Goal: Information Seeking & Learning: Learn about a topic

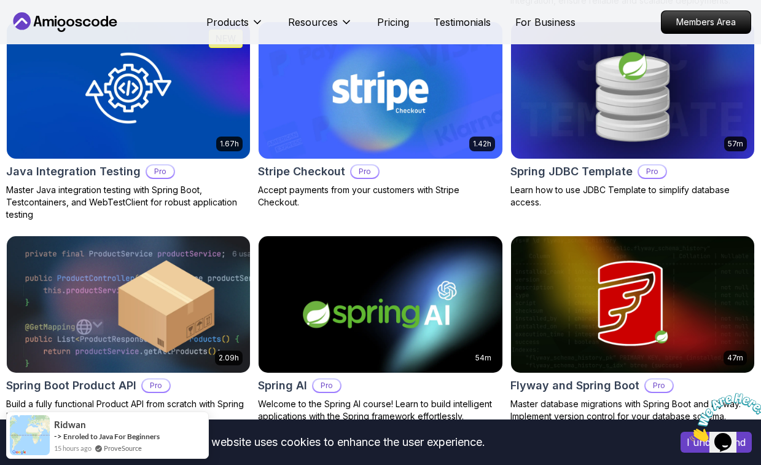
click at [537, 140] on body "This website uses cookies to enhance the user experience. I understand Products…" at bounding box center [380, 329] width 761 height 2245
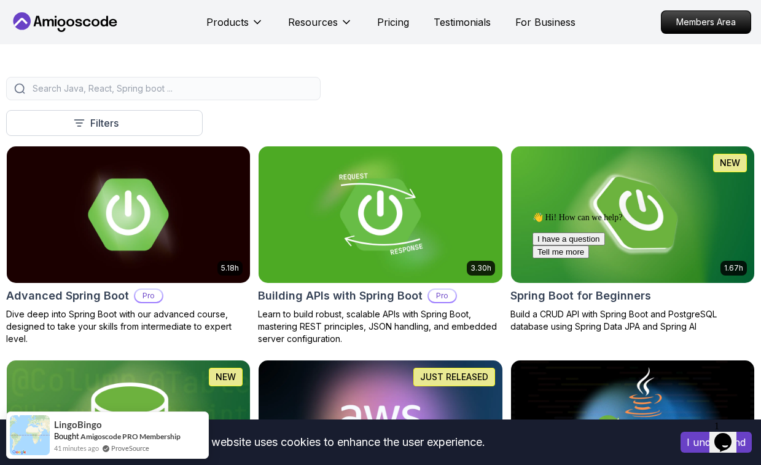
scroll to position [299, 0]
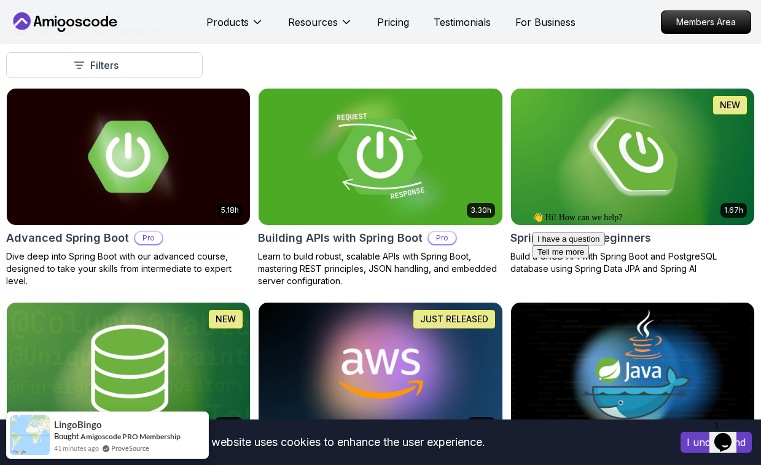
click at [352, 240] on h2 "Building APIs with Spring Boot" at bounding box center [340, 237] width 165 height 17
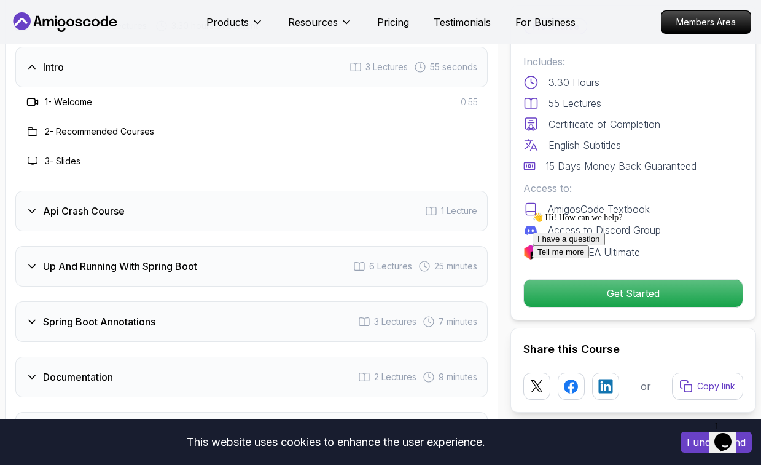
scroll to position [2112, 0]
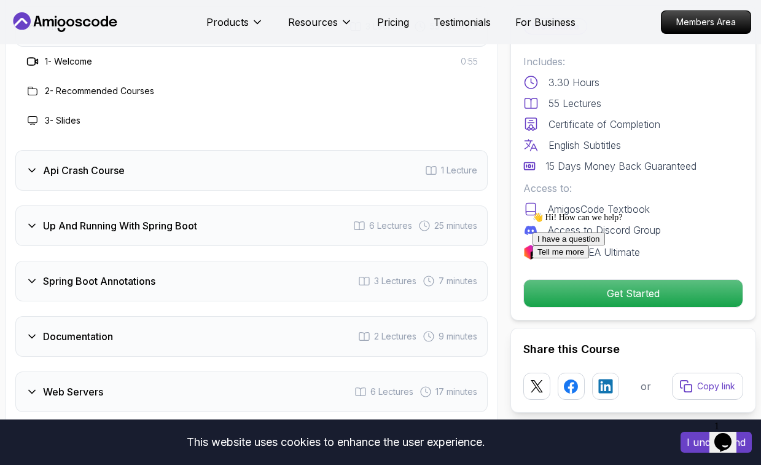
click at [257, 166] on div "Api Crash Course 1 Lecture" at bounding box center [251, 170] width 473 height 41
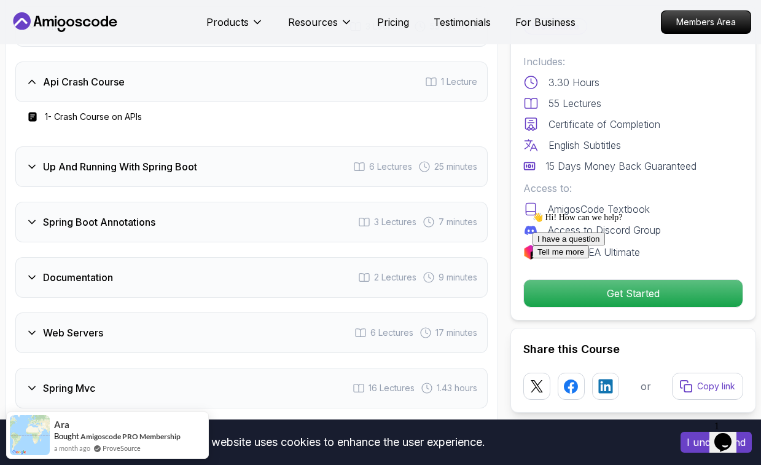
click at [254, 166] on div "Up And Running With Spring Boot 6 Lectures 25 minutes" at bounding box center [251, 166] width 473 height 41
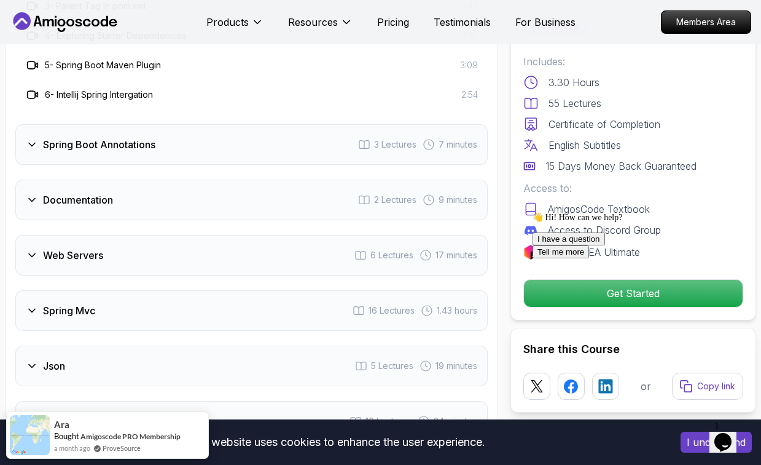
scroll to position [2460, 0]
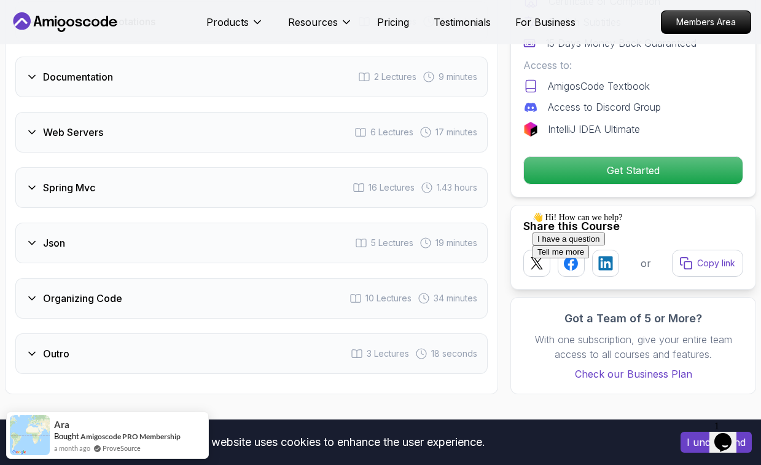
click at [210, 225] on div "Json 5 Lectures 19 minutes" at bounding box center [251, 242] width 473 height 41
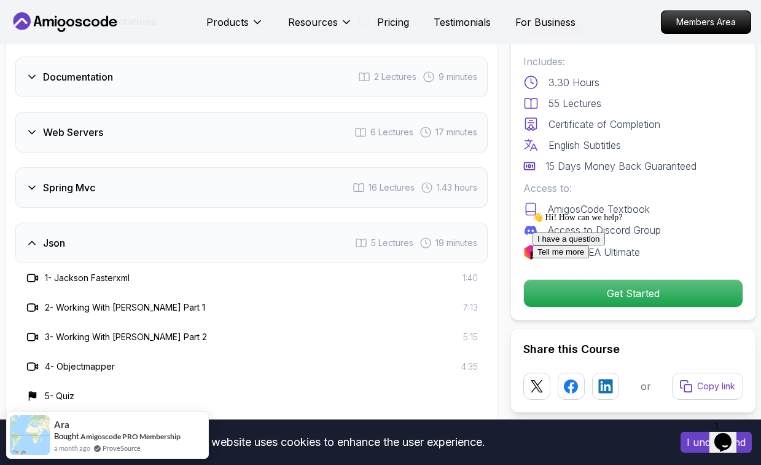
click at [203, 181] on div "Spring Mvc 16 Lectures 1.43 hours" at bounding box center [251, 187] width 473 height 41
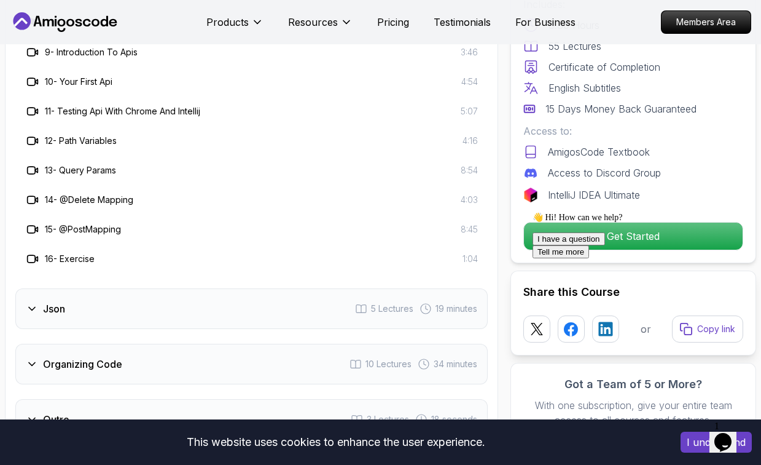
scroll to position [2788, 0]
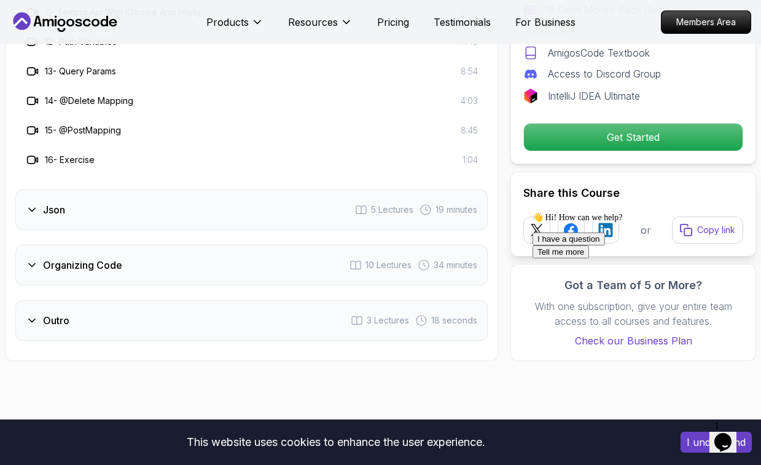
click at [205, 304] on div "Outro 3 Lectures 18 seconds" at bounding box center [251, 320] width 473 height 41
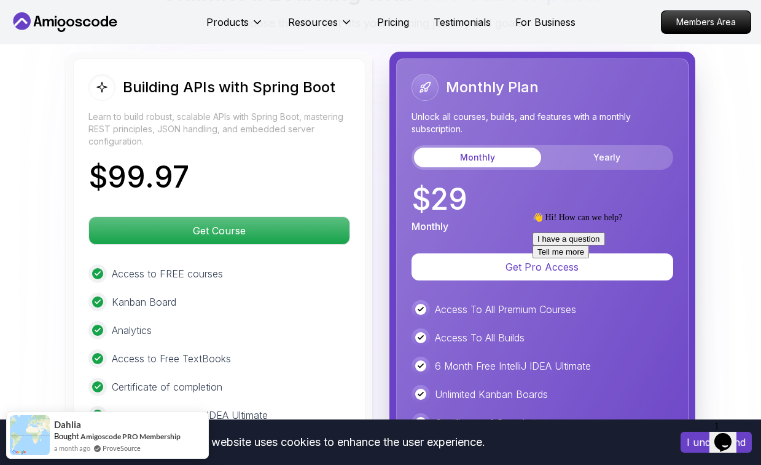
scroll to position [2972, 0]
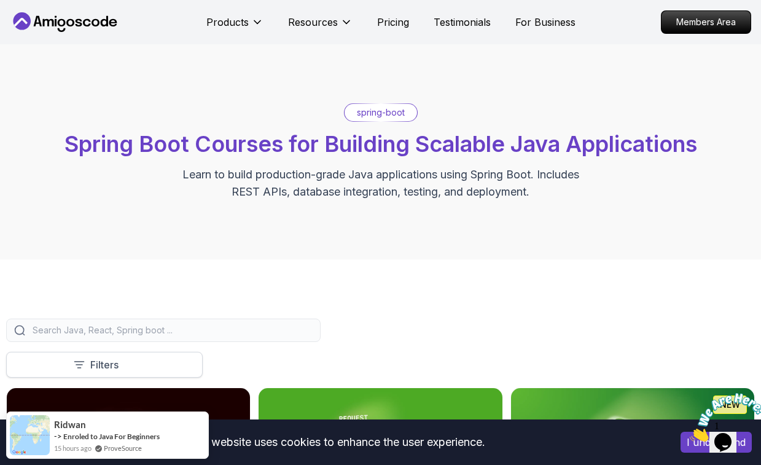
click at [112, 357] on p "Filters" at bounding box center [104, 364] width 28 height 15
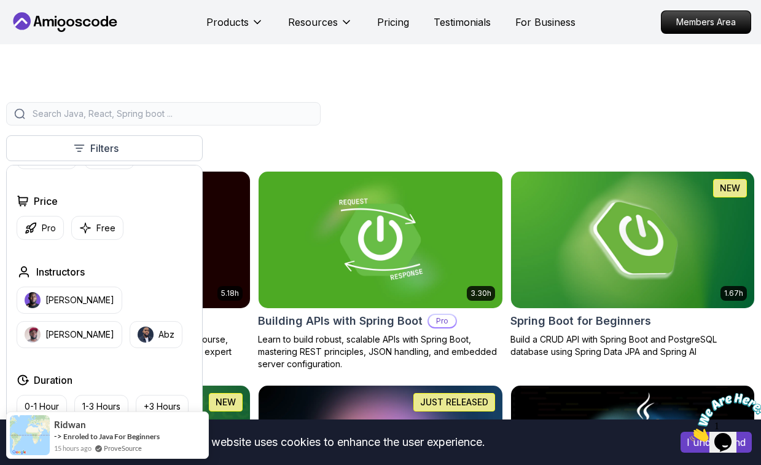
scroll to position [80, 0]
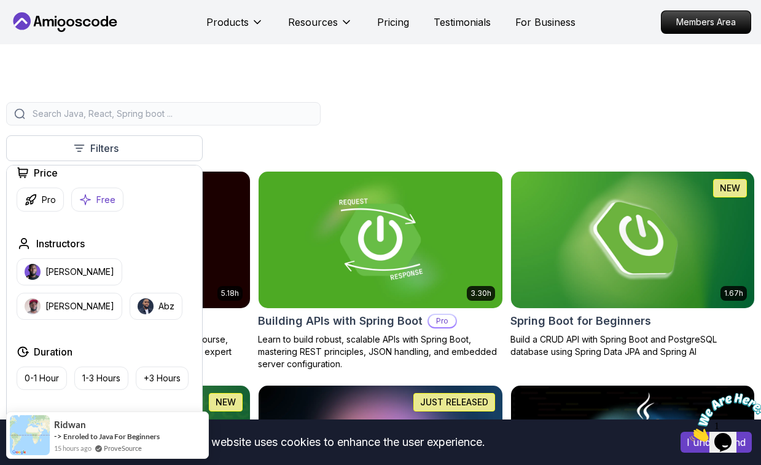
click at [93, 203] on button "Free" at bounding box center [97, 199] width 52 height 24
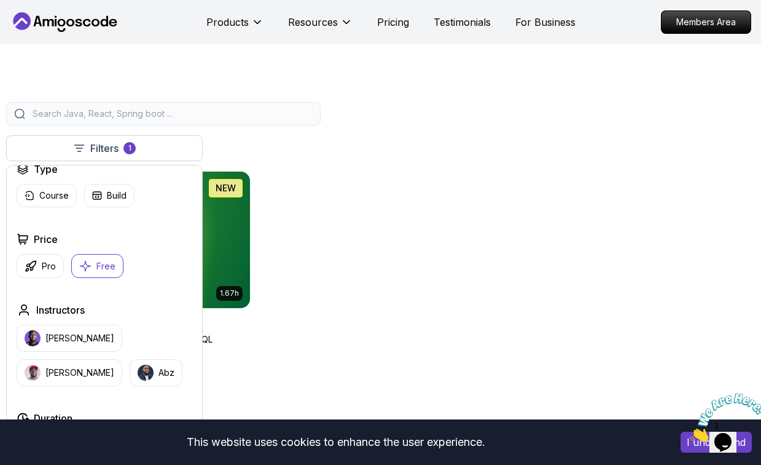
click at [302, 179] on div "1.67h NEW Spring Boot for Beginners Build a CRUD API with Spring Boot and Postg…" at bounding box center [380, 264] width 749 height 187
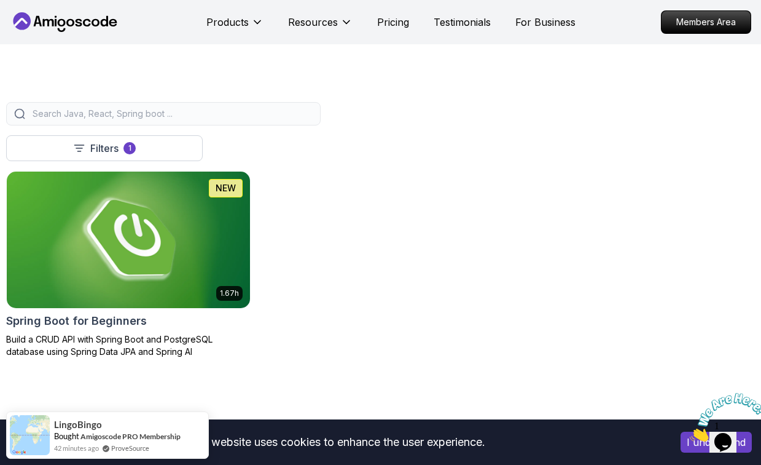
click at [114, 317] on h2 "Spring Boot for Beginners" at bounding box center [76, 320] width 141 height 17
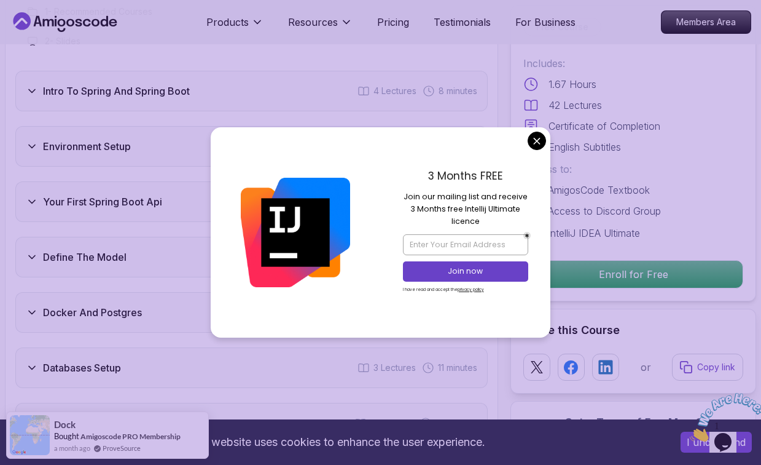
scroll to position [1764, 0]
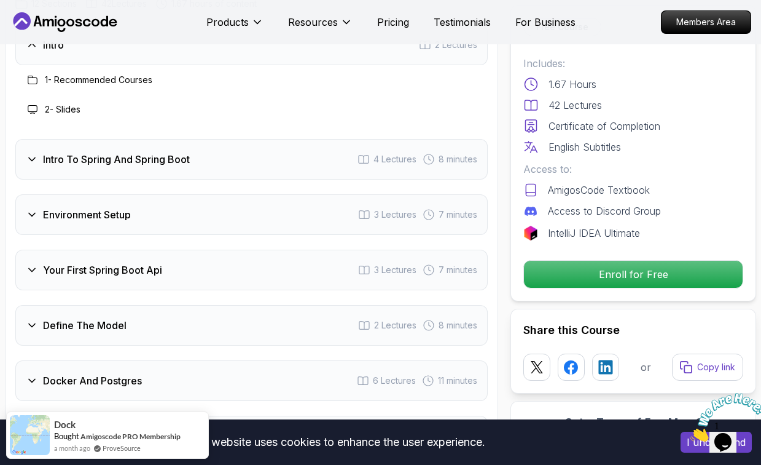
scroll to position [1668, 0]
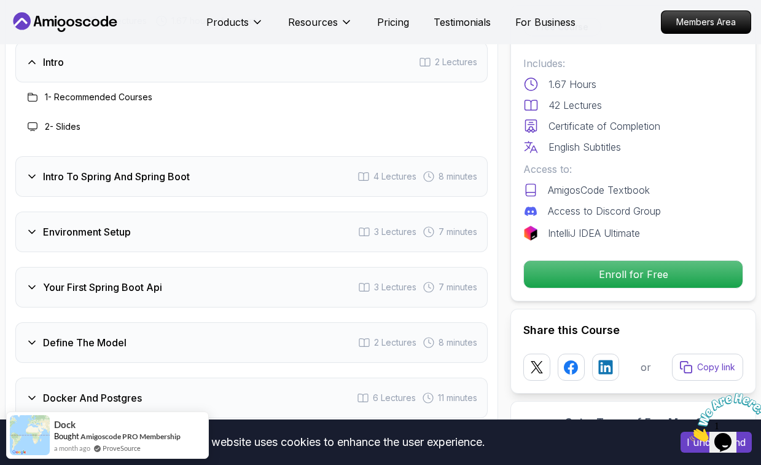
click at [162, 169] on h3 "Intro To Spring And Spring Boot" at bounding box center [116, 176] width 147 height 15
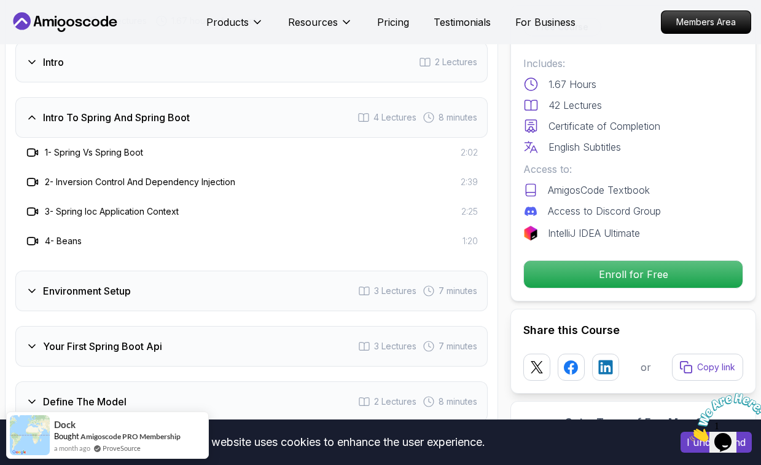
click at [150, 270] on div "Environment Setup 3 Lectures 7 minutes" at bounding box center [251, 290] width 473 height 41
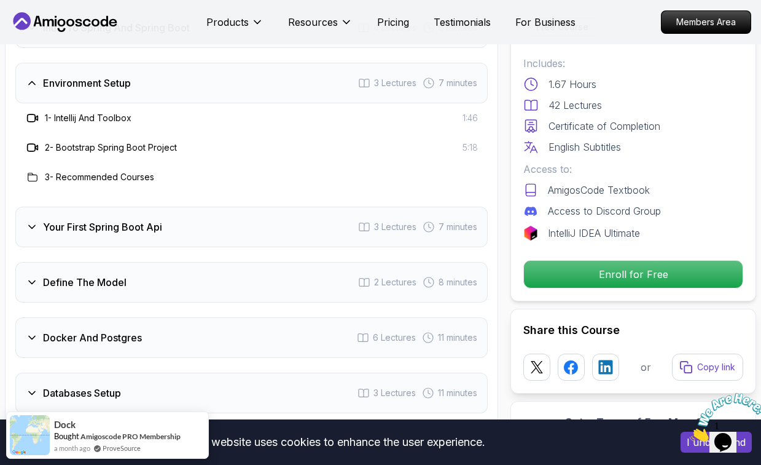
scroll to position [1759, 0]
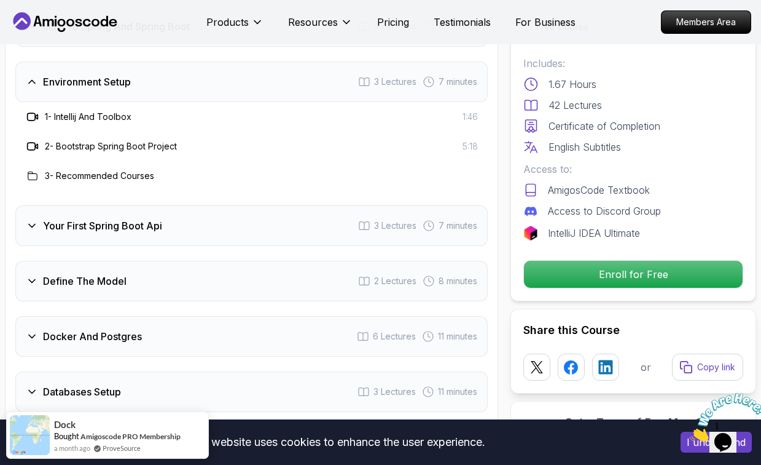
click at [136, 205] on div "Your First Spring Boot Api 3 Lectures 7 minutes" at bounding box center [251, 225] width 473 height 41
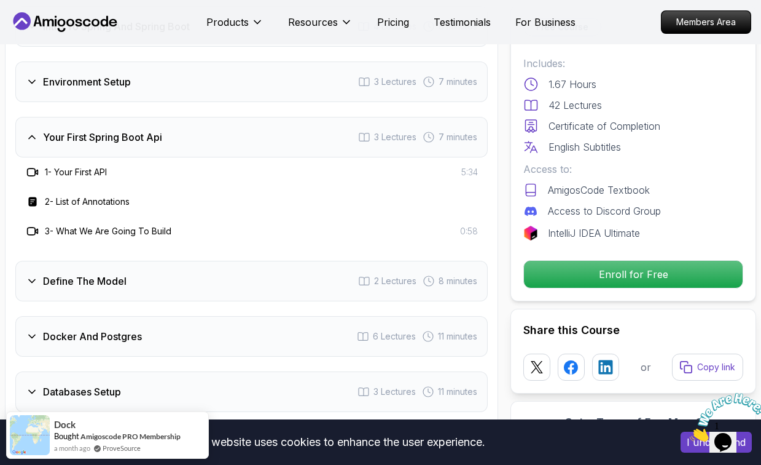
click at [133, 263] on div "Define The Model 2 Lectures 8 minutes" at bounding box center [251, 281] width 473 height 41
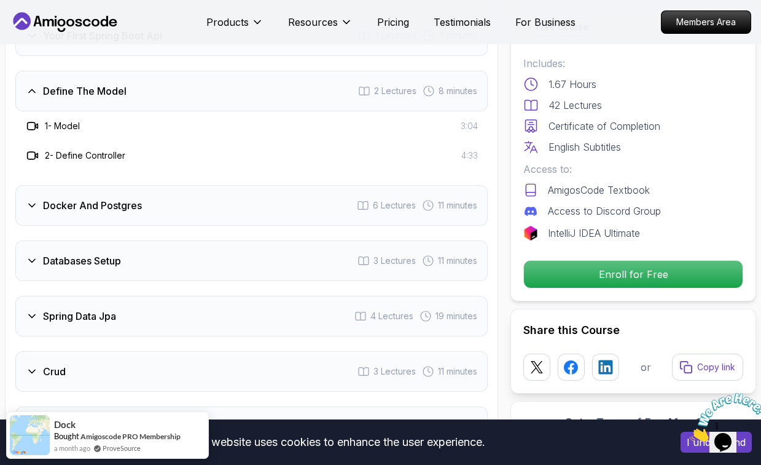
scroll to position [1881, 0]
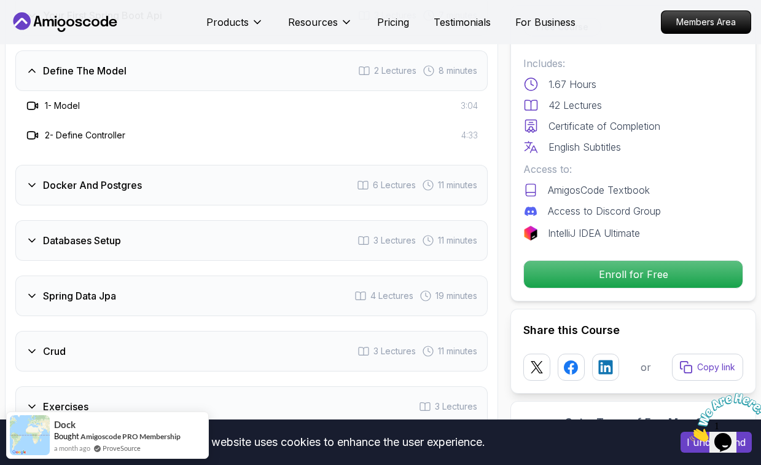
click at [123, 165] on div "Docker And Postgres 6 Lectures 11 minutes" at bounding box center [251, 185] width 473 height 41
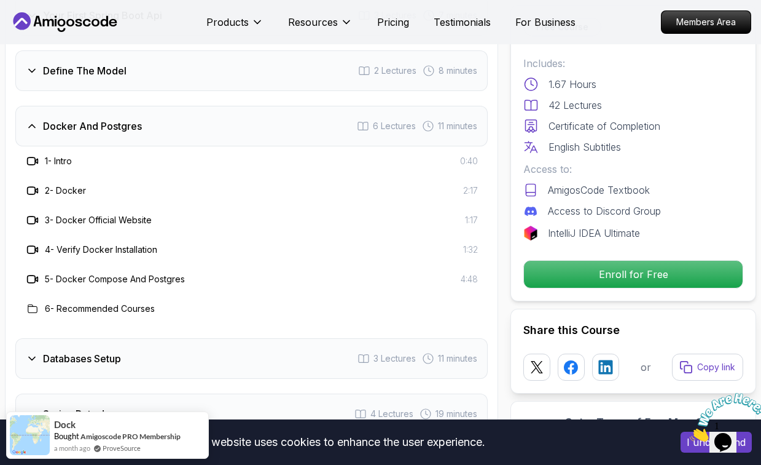
click at [151, 338] on div "Databases Setup 3 Lectures 11 minutes" at bounding box center [251, 358] width 473 height 41
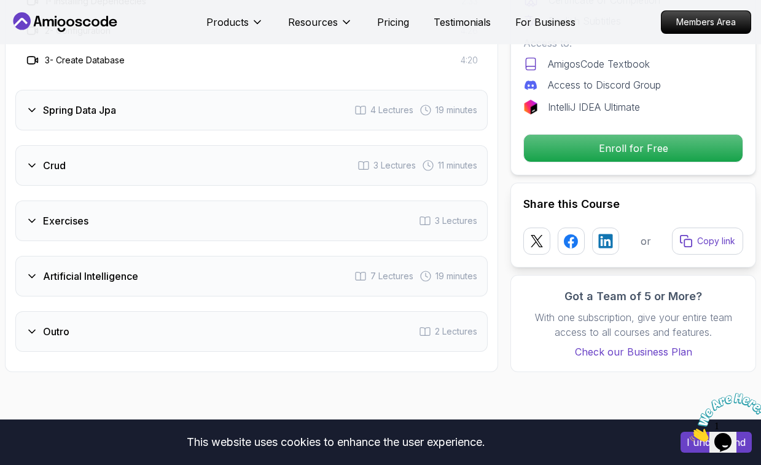
scroll to position [2014, 0]
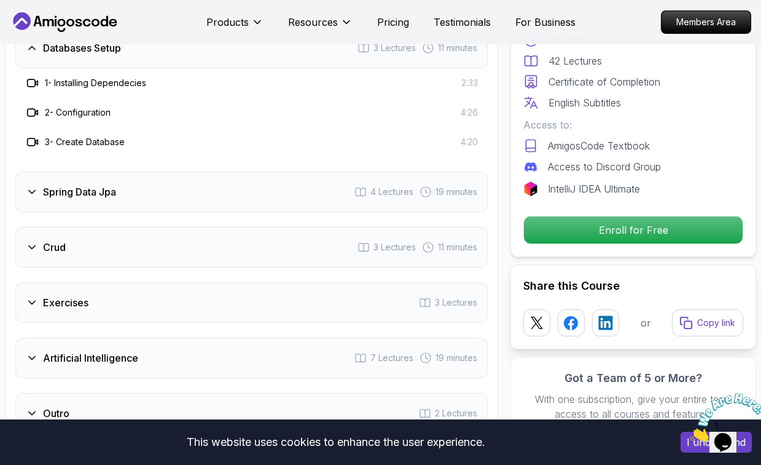
click at [115, 171] on div "Spring Data Jpa 4 Lectures 19 minutes" at bounding box center [251, 191] width 473 height 41
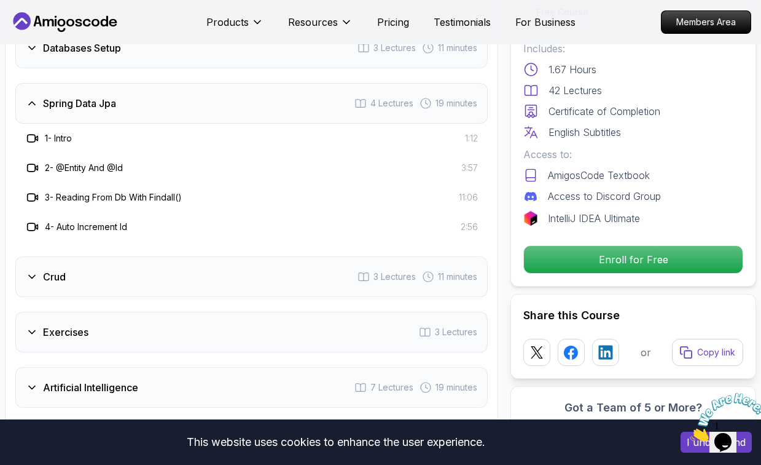
click at [138, 256] on div "Crud 3 Lectures 11 minutes" at bounding box center [251, 276] width 473 height 41
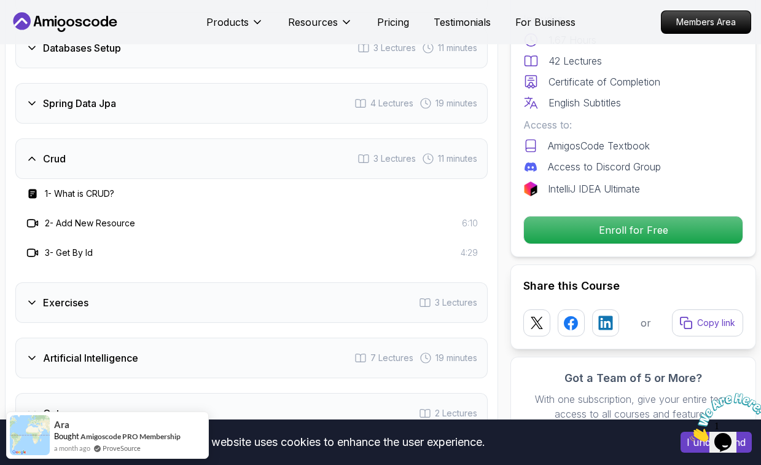
click at [149, 337] on div "Artificial Intelligence 7 Lectures 19 minutes" at bounding box center [251, 357] width 473 height 41
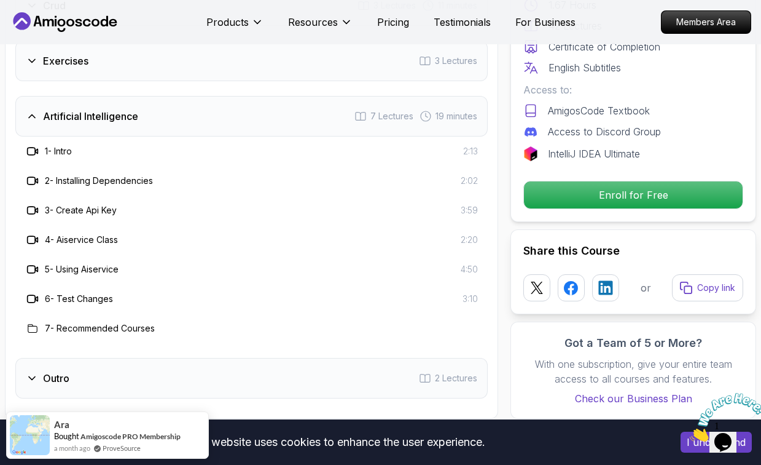
scroll to position [2180, 0]
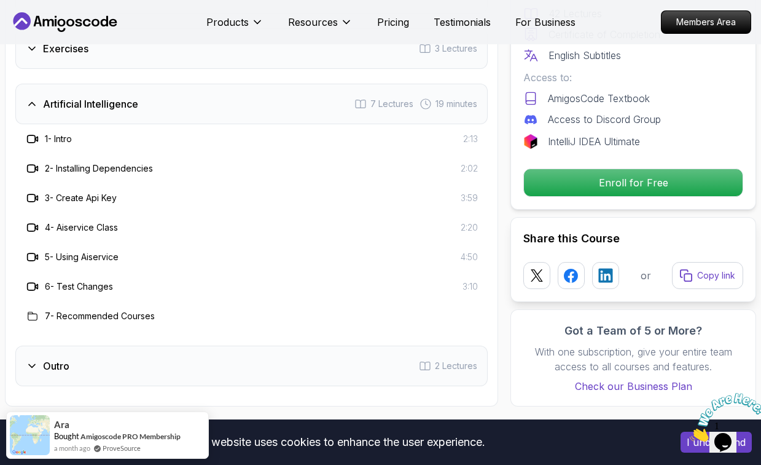
click at [152, 345] on div "Outro 2 Lectures" at bounding box center [251, 365] width 473 height 41
